Goal: Task Accomplishment & Management: Manage account settings

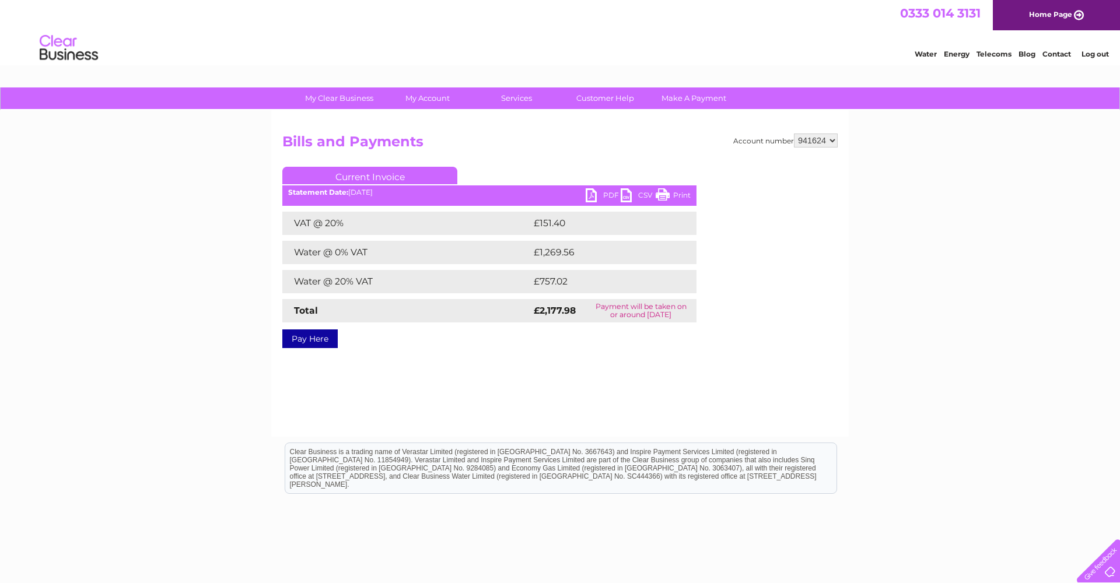
click at [1098, 51] on link "Log out" at bounding box center [1095, 54] width 27 height 9
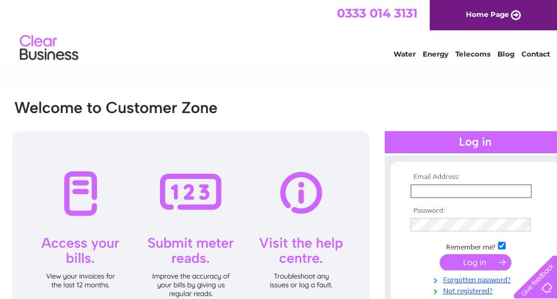
type input "[EMAIL_ADDRESS][DOMAIN_NAME]"
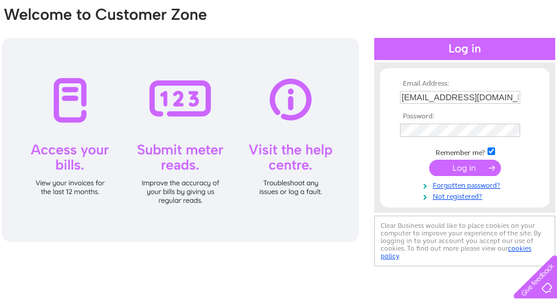
scroll to position [95, 11]
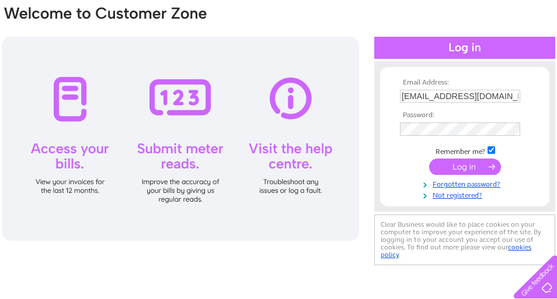
click at [345, 244] on div "Email Address: [EMAIL_ADDRESS][DOMAIN_NAME] Password:" at bounding box center [278, 137] width 555 height 264
click at [459, 165] on input "submit" at bounding box center [465, 167] width 72 height 16
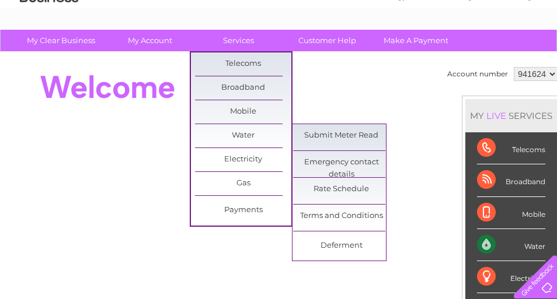
scroll to position [58, 0]
